Goal: Information Seeking & Learning: Learn about a topic

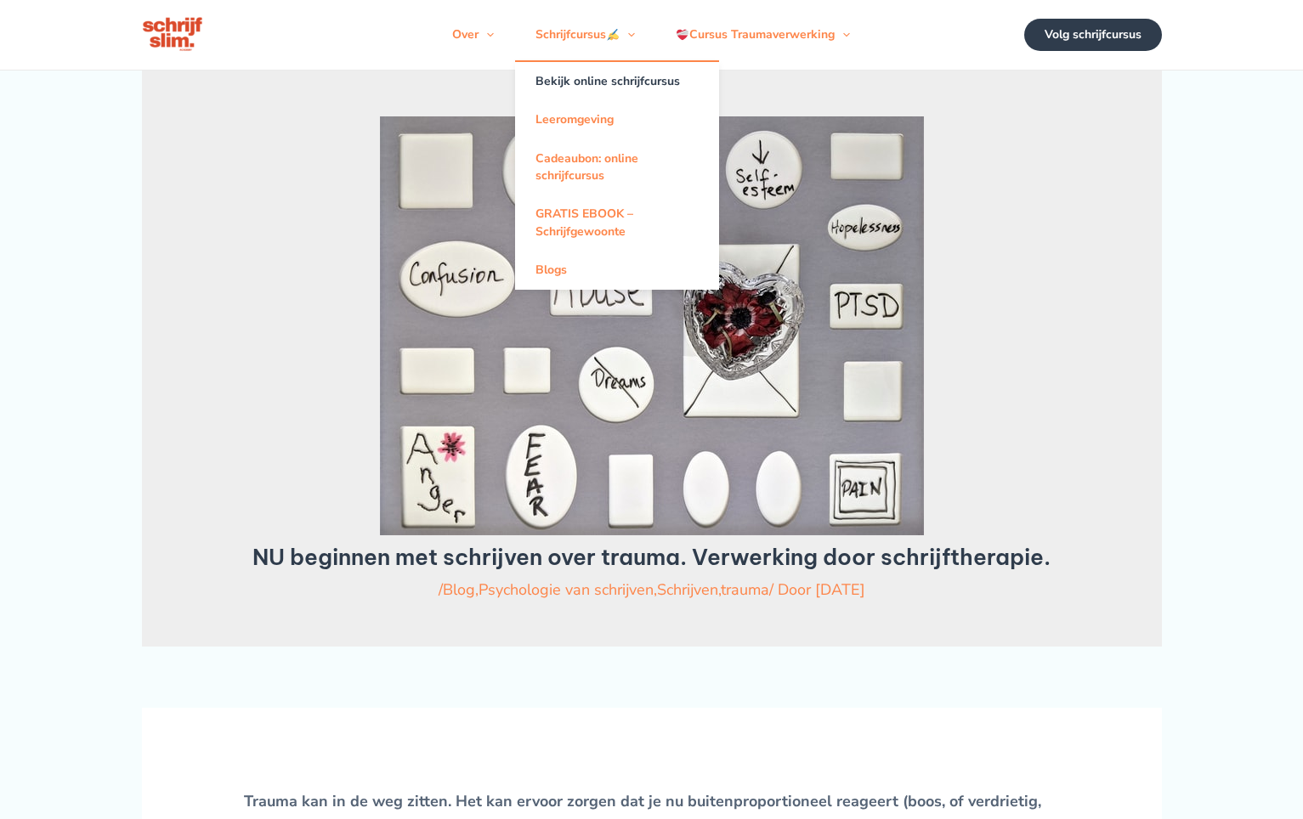
click at [592, 81] on link "Bekijk online schrijfcursus" at bounding box center [617, 81] width 204 height 38
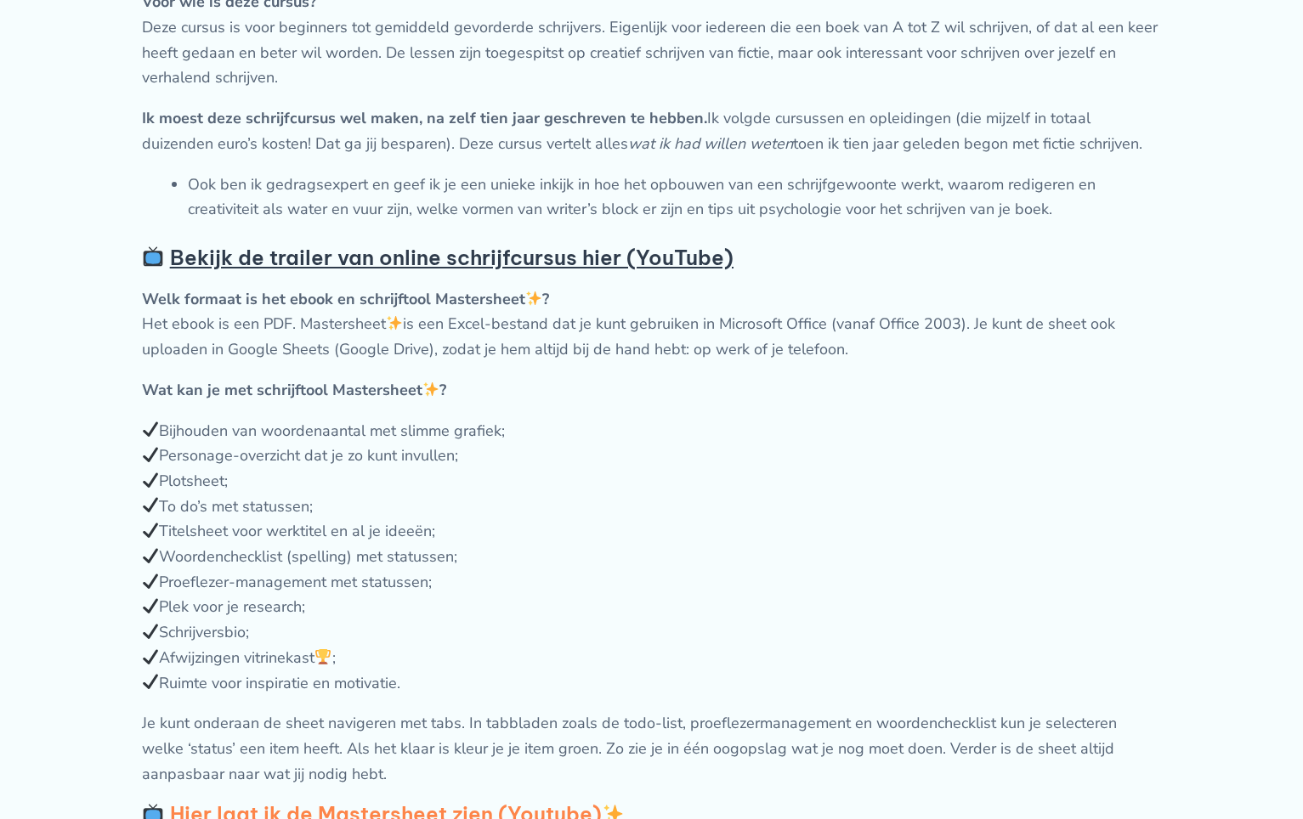
scroll to position [1209, 0]
click at [524, 261] on strong "Bekijk de trailer van online schrijfcursus hier (YouTube)" at bounding box center [452, 256] width 564 height 25
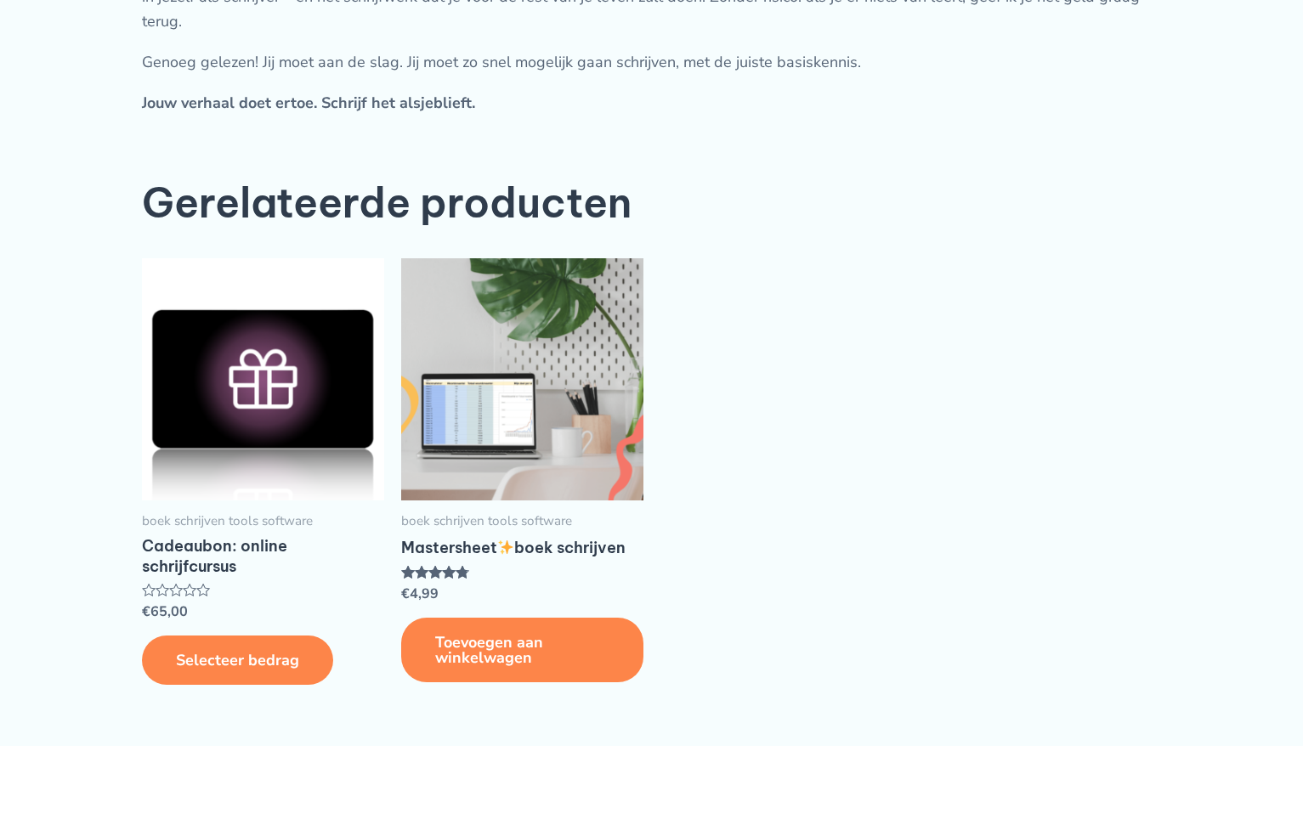
scroll to position [4492, 0]
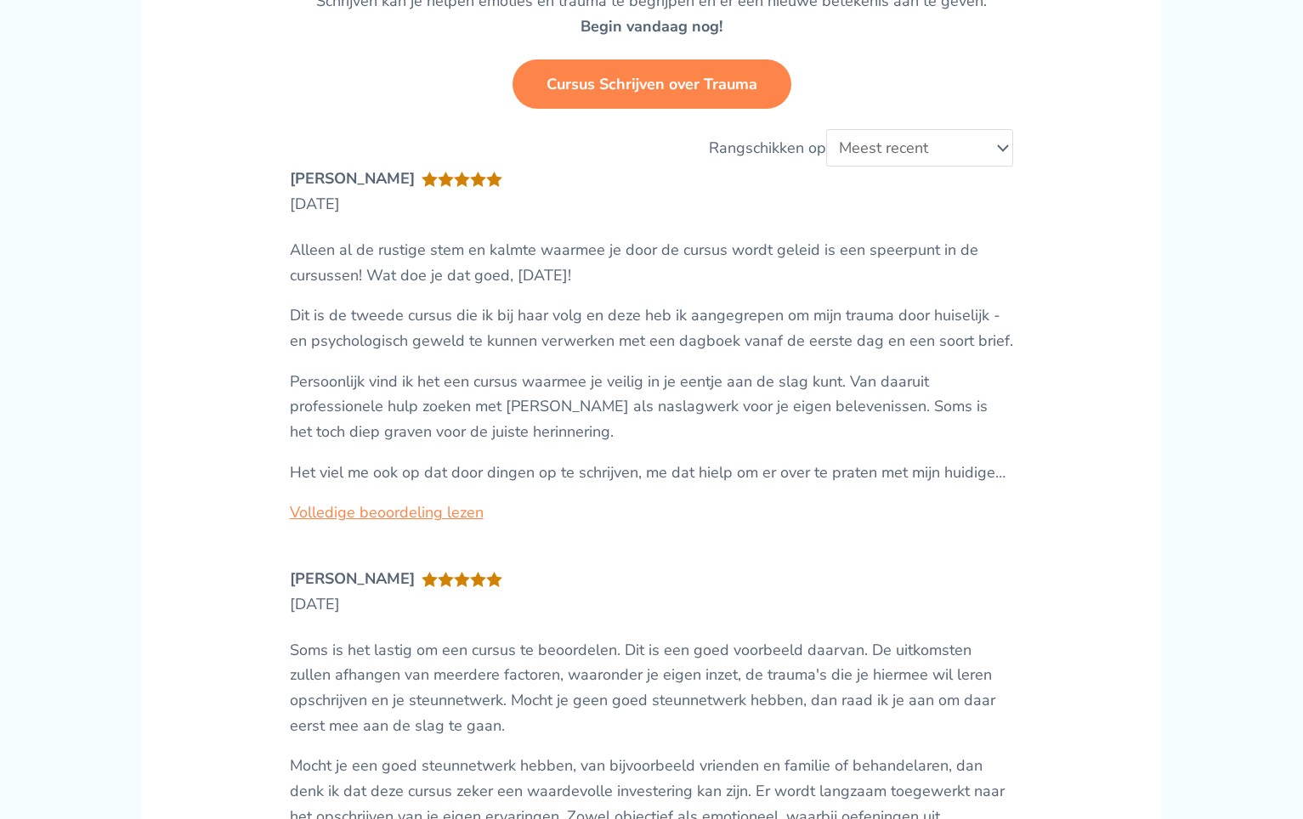
scroll to position [4284, 0]
